Goal: Task Accomplishment & Management: Use online tool/utility

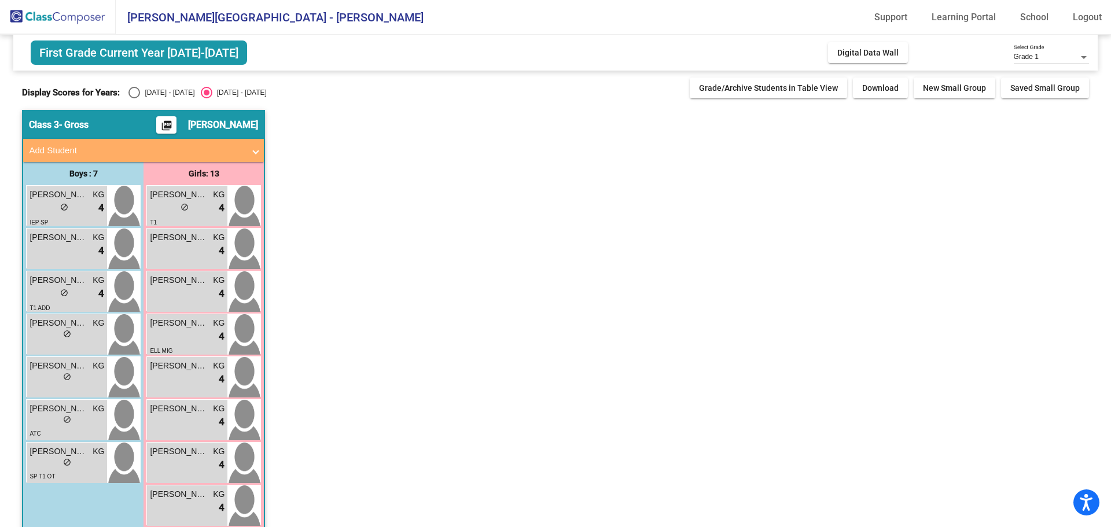
scroll to position [58, 0]
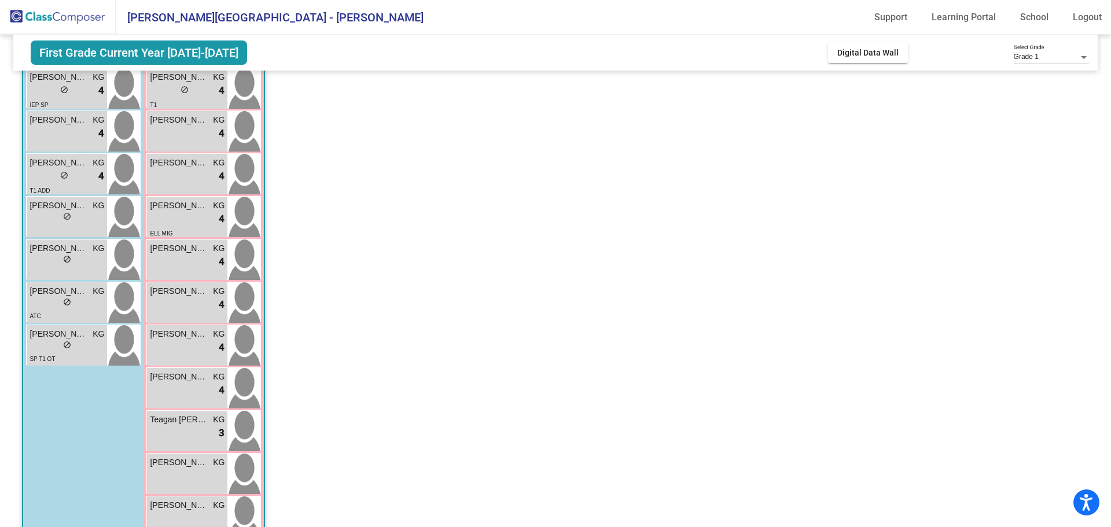
scroll to position [2, 0]
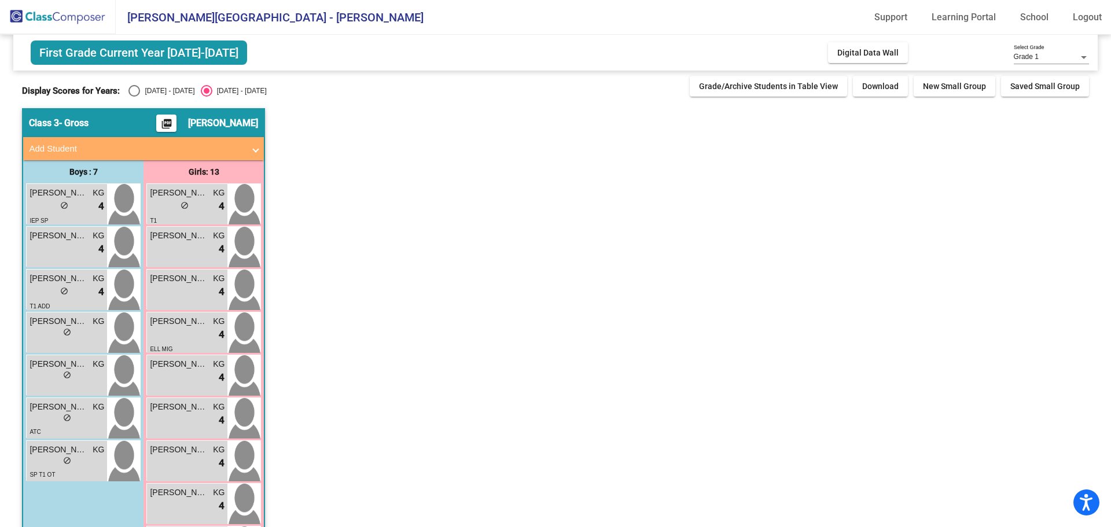
click at [174, 120] on mat-icon "picture_as_pdf" at bounding box center [167, 126] width 14 height 16
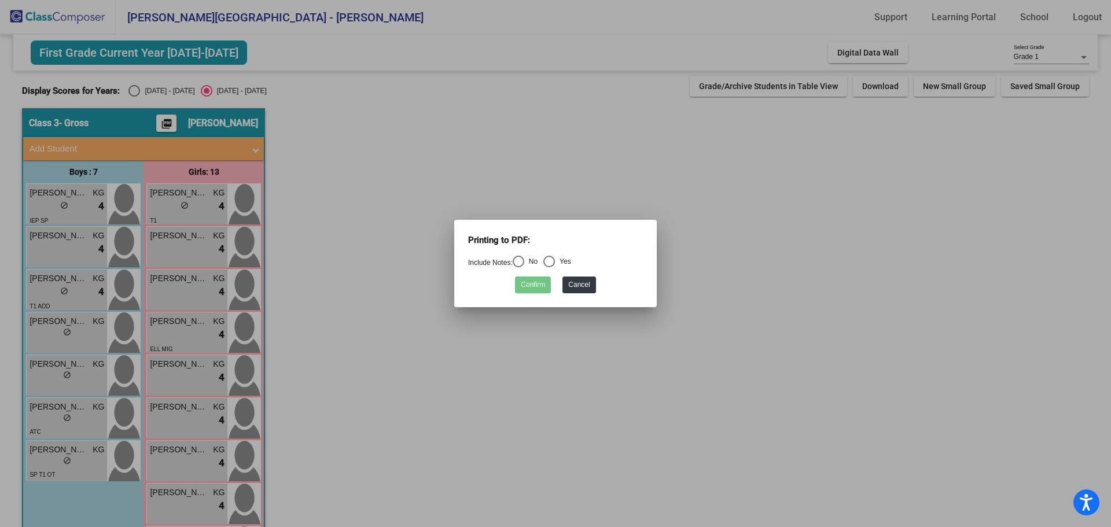
click at [274, 261] on div at bounding box center [555, 263] width 1111 height 527
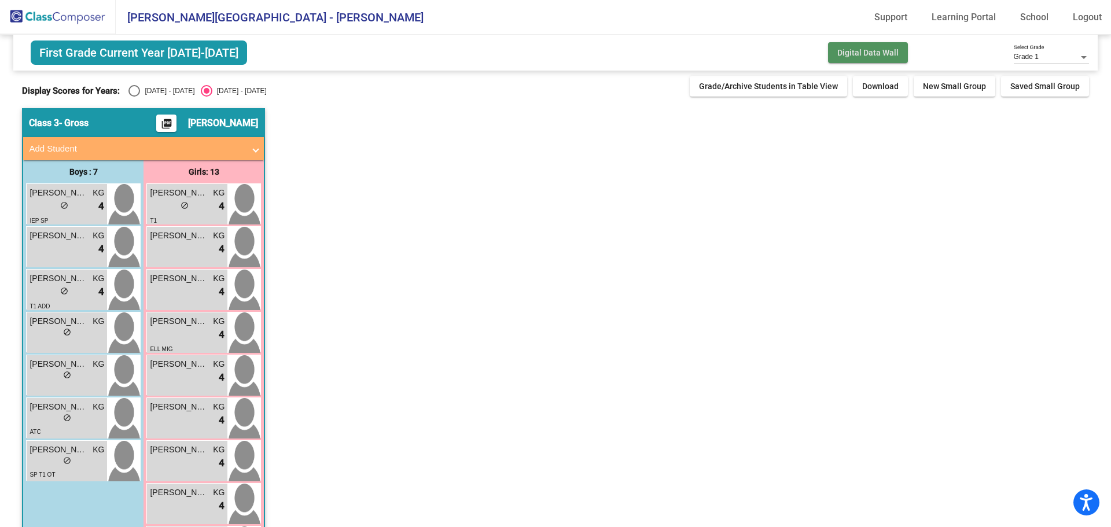
click at [875, 48] on span "Digital Data Wall" at bounding box center [867, 52] width 61 height 9
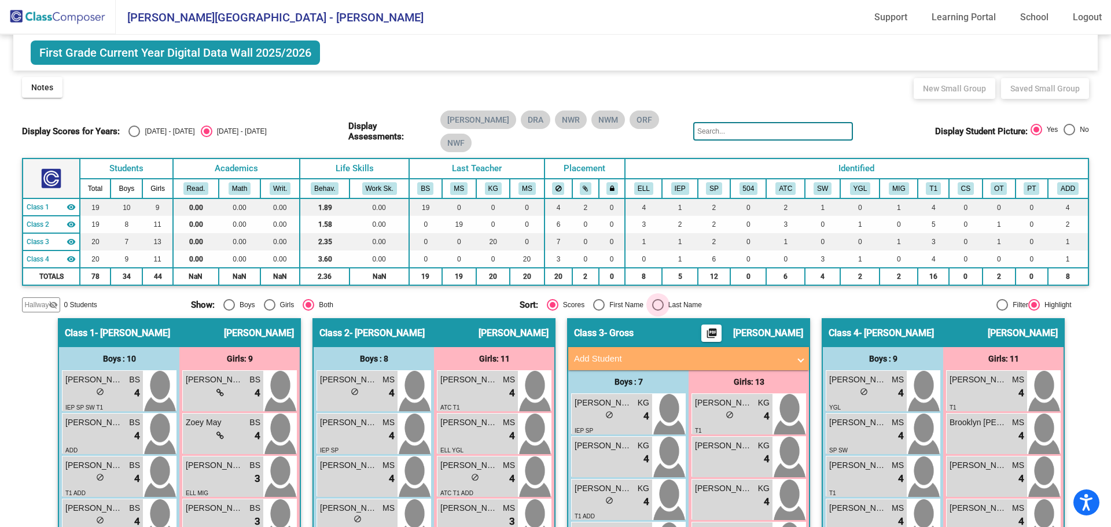
click at [658, 299] on div "Select an option" at bounding box center [658, 305] width 12 height 12
click at [658, 311] on input "Last Name" at bounding box center [657, 311] width 1 height 1
radio input "true"
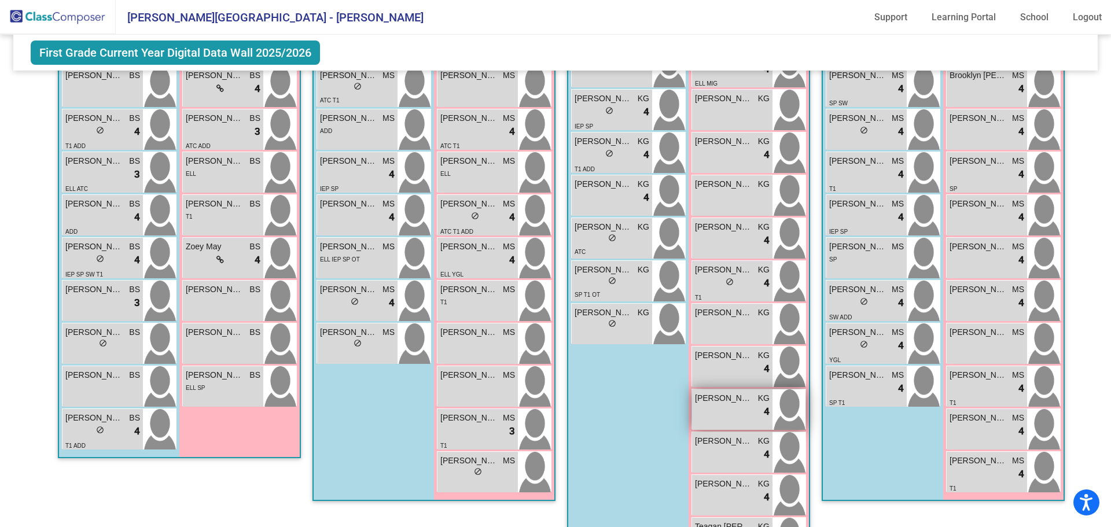
scroll to position [420, 0]
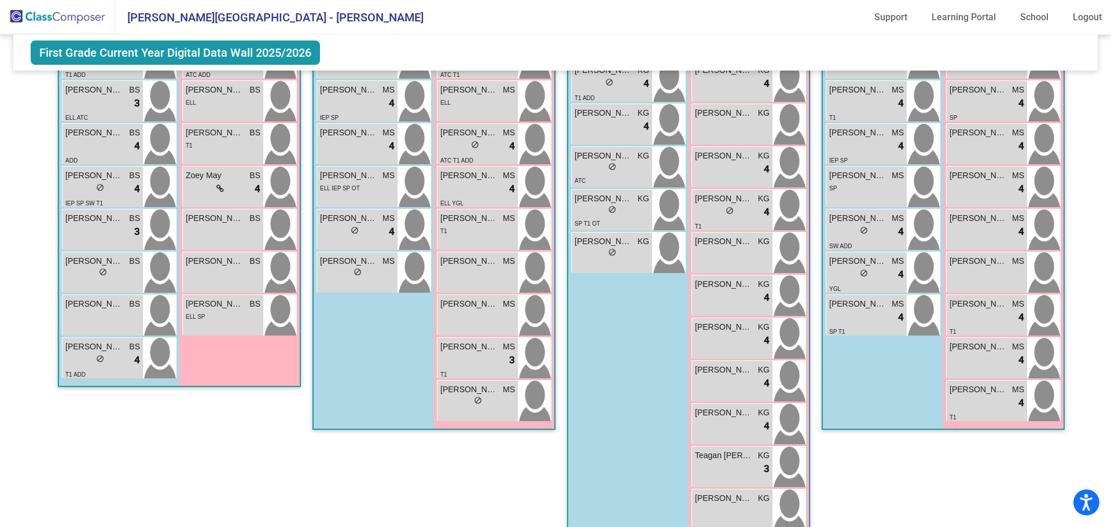
click at [926, 496] on div "Class 4 - Stoneman picture_as_pdf Megan Stoneman Add Student First Name Last Na…" at bounding box center [942, 225] width 243 height 650
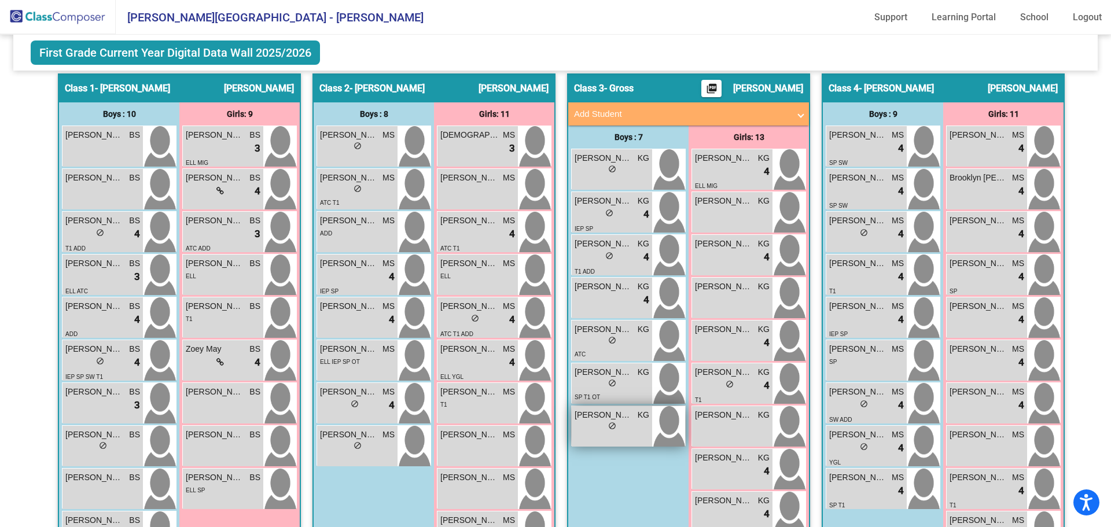
scroll to position [189, 0]
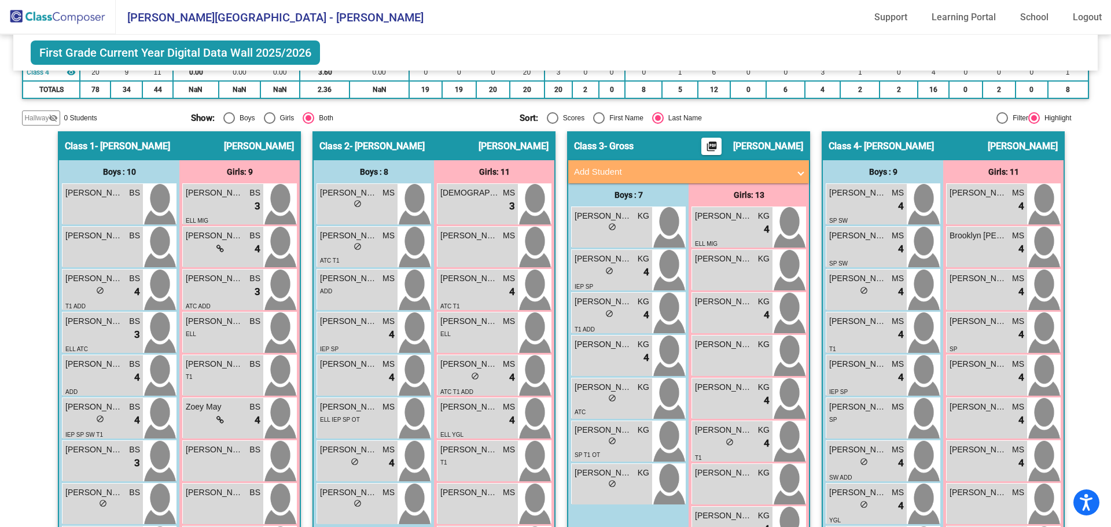
drag, startPoint x: 567, startPoint y: 108, endPoint x: 574, endPoint y: 110, distance: 6.8
click at [574, 131] on div "Class 3 - Gross picture_as_pdf Kelli Gross Add Student First Name Last Name Stu…" at bounding box center [688, 450] width 243 height 639
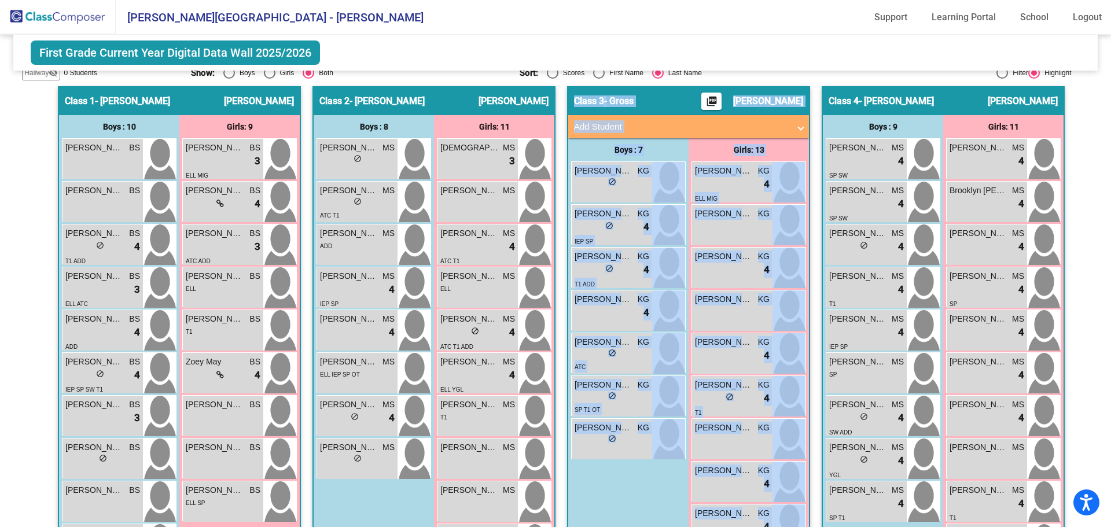
scroll to position [420, 0]
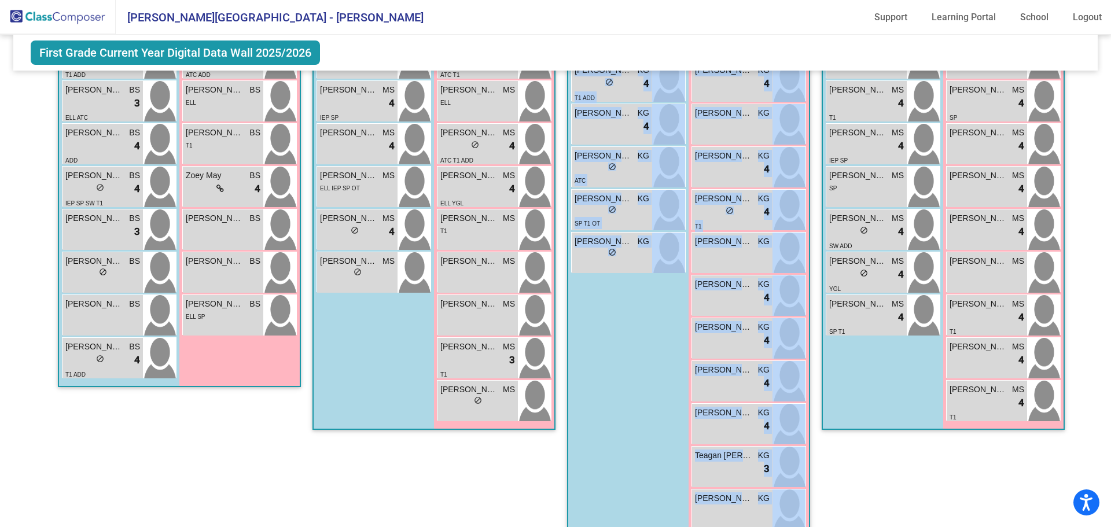
drag, startPoint x: 558, startPoint y: 109, endPoint x: 789, endPoint y: 519, distance: 470.6
click at [789, 519] on div "Hallway - Hallway Class picture_as_pdf Add Student First Name Last Name Student…" at bounding box center [555, 225] width 1066 height 650
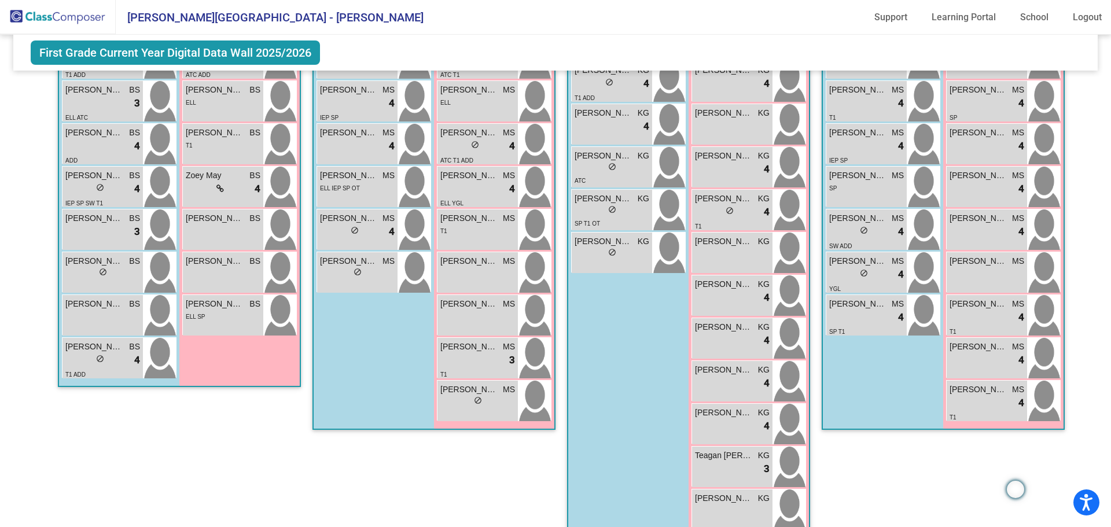
click at [882, 482] on div "Class 4 - Stoneman picture_as_pdf Megan Stoneman Add Student First Name Last Na…" at bounding box center [942, 225] width 243 height 650
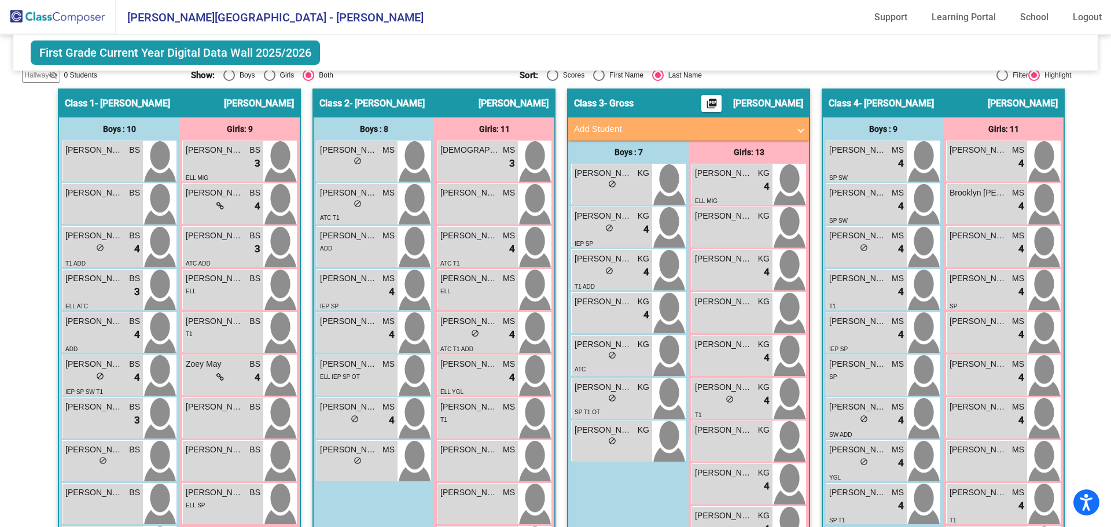
scroll to position [0, 0]
